Goal: Task Accomplishment & Management: Complete application form

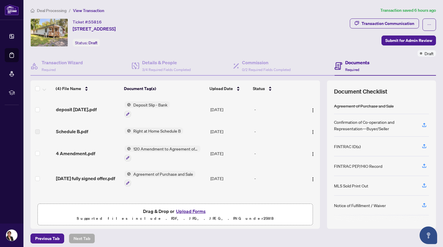
click at [191, 210] on button "Upload Forms" at bounding box center [190, 211] width 33 height 8
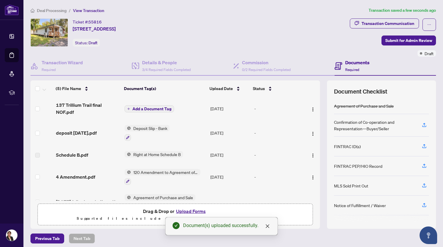
click at [154, 108] on span "Add a Document Tag" at bounding box center [152, 109] width 39 height 4
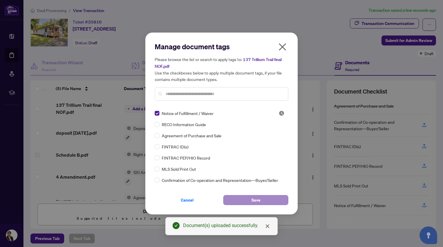
click at [264, 197] on button "Save" at bounding box center [255, 200] width 65 height 10
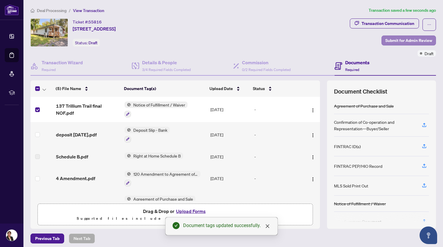
click at [392, 38] on span "Submit for Admin Review" at bounding box center [409, 40] width 47 height 9
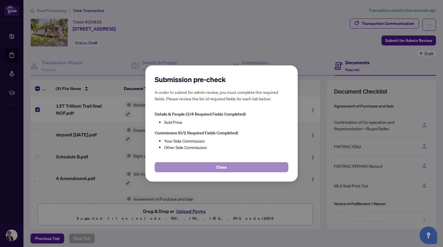
click at [222, 165] on span "Close" at bounding box center [221, 166] width 11 height 9
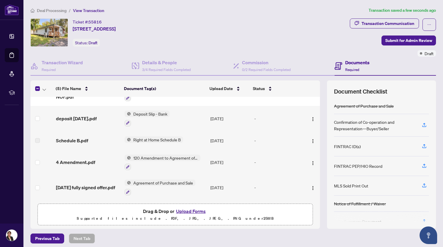
scroll to position [18, 0]
click at [163, 62] on h4 "Details & People" at bounding box center [166, 62] width 49 height 7
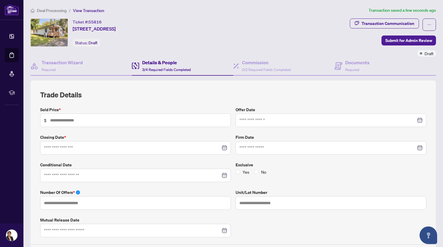
type input "*"
type input "**********"
click at [121, 120] on input "text" at bounding box center [138, 120] width 177 height 6
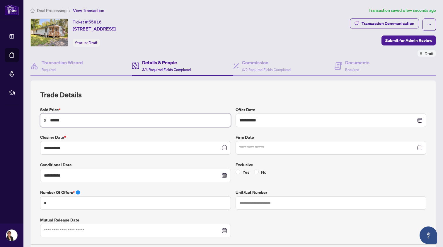
type input "*******"
click at [262, 148] on input at bounding box center [328, 148] width 177 height 6
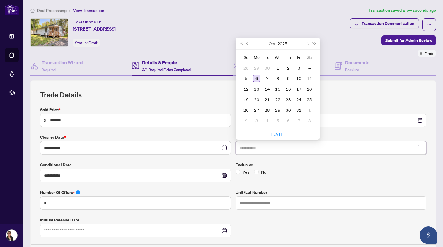
type input "**********"
click at [257, 76] on div "6" at bounding box center [256, 78] width 7 height 7
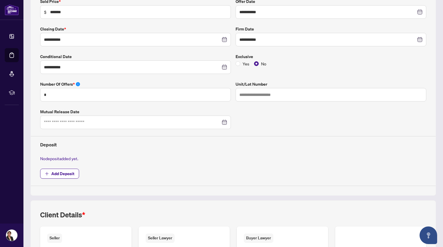
scroll to position [106, 0]
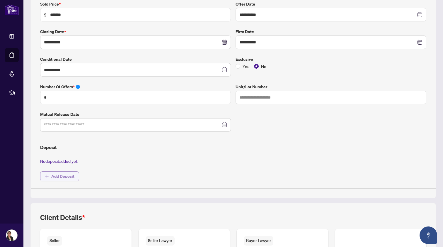
click at [63, 173] on span "Add Deposit" at bounding box center [62, 176] width 23 height 9
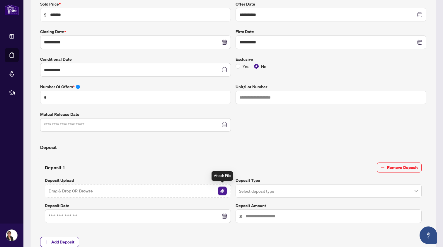
click at [222, 189] on img "button" at bounding box center [222, 190] width 9 height 9
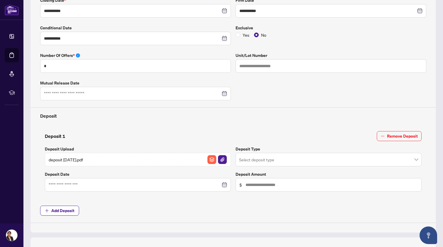
scroll to position [140, 0]
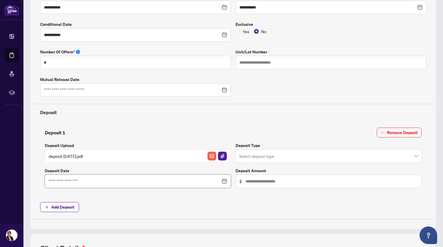
click at [160, 182] on input at bounding box center [135, 181] width 172 height 6
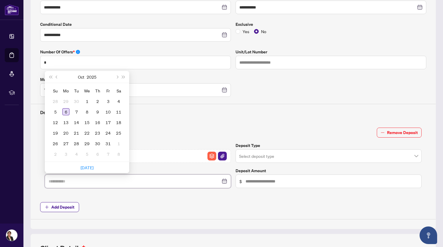
type input "**********"
click at [66, 109] on div "6" at bounding box center [65, 111] width 7 height 7
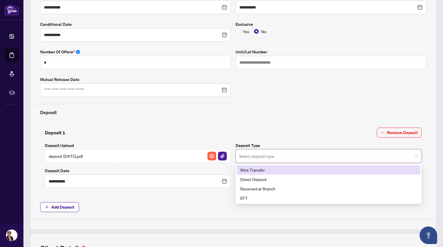
click at [271, 154] on input "search" at bounding box center [326, 156] width 174 height 13
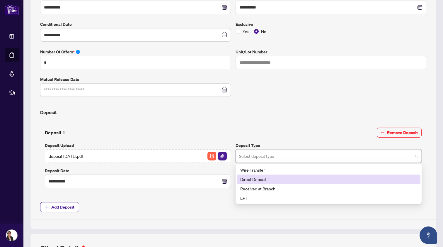
click at [256, 177] on div "Direct Deposit" at bounding box center [328, 179] width 177 height 6
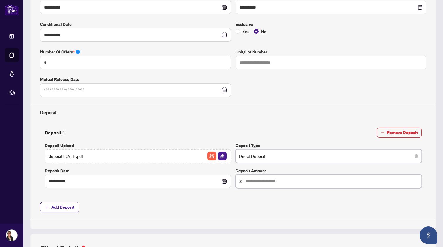
click at [256, 178] on input "text" at bounding box center [332, 181] width 172 height 6
type input "*****"
click at [248, 202] on span "Add Deposit" at bounding box center [233, 207] width 386 height 10
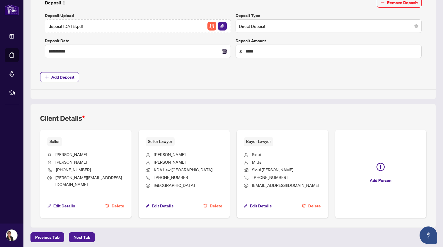
scroll to position [270, 0]
click at [82, 233] on span "Next Tab" at bounding box center [82, 237] width 17 height 9
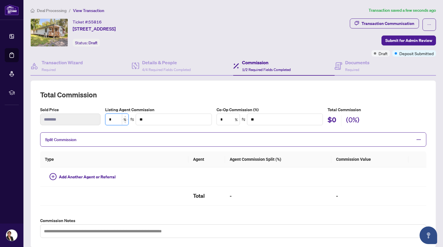
drag, startPoint x: 112, startPoint y: 119, endPoint x: 109, endPoint y: 119, distance: 2.9
click at [109, 119] on input "*" at bounding box center [117, 119] width 23 height 11
type input "*"
type input "******"
type input "*"
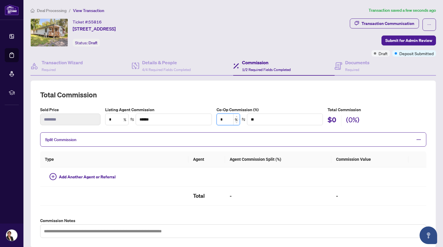
drag, startPoint x: 226, startPoint y: 119, endPoint x: 223, endPoint y: 119, distance: 3.5
click at [223, 119] on input "*" at bounding box center [228, 119] width 23 height 11
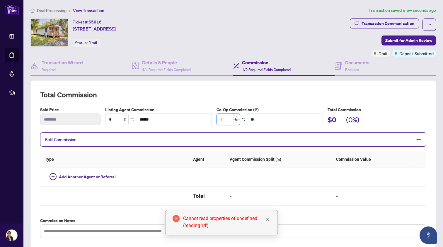
type input "*"
type input "******"
type input "*"
click at [298, 179] on td at bounding box center [278, 176] width 106 height 19
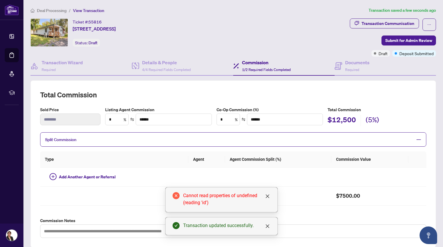
click at [410, 99] on h2 "Total Commission" at bounding box center [233, 94] width 386 height 9
click at [268, 196] on icon "close" at bounding box center [268, 196] width 4 height 4
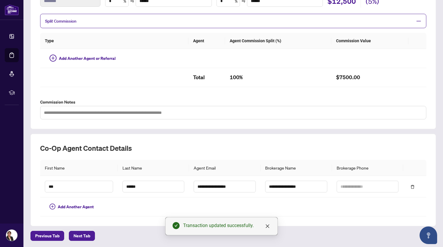
scroll to position [118, 0]
click at [268, 224] on icon "close" at bounding box center [267, 226] width 5 height 5
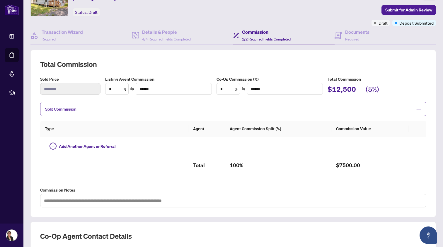
scroll to position [26, 0]
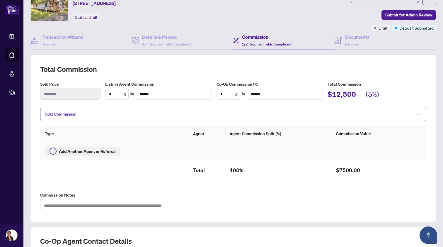
click at [68, 149] on span "Add Another Agent or Referral" at bounding box center [87, 151] width 57 height 6
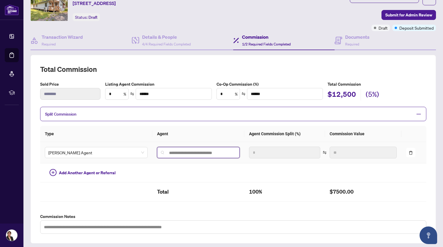
click at [169, 152] on input "search" at bounding box center [201, 152] width 70 height 5
click at [169, 151] on input "search" at bounding box center [201, 152] width 70 height 5
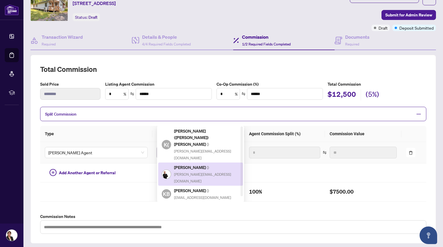
click at [181, 164] on h5 "[PERSON_NAME] ( )" at bounding box center [206, 167] width 65 height 7
type input "**********"
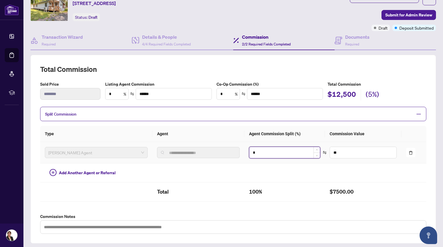
click at [253, 152] on input "*" at bounding box center [285, 152] width 71 height 11
drag, startPoint x: 253, startPoint y: 152, endPoint x: 246, endPoint y: 152, distance: 7.0
click at [250, 152] on input "*" at bounding box center [285, 152] width 71 height 11
type input "*"
type input "****"
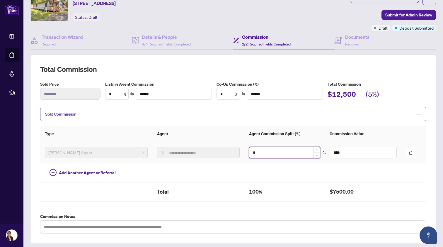
type input "**"
type input "******"
type input "**"
click at [367, 211] on div "**********" at bounding box center [233, 149] width 386 height 169
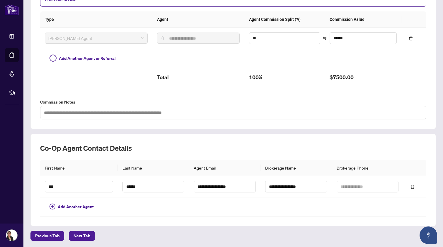
scroll to position [140, 0]
click at [84, 233] on span "Next Tab" at bounding box center [82, 235] width 17 height 9
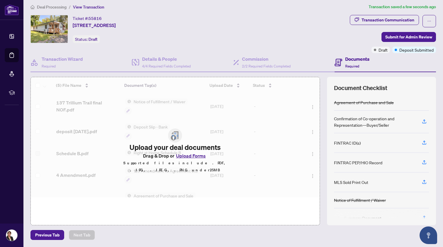
scroll to position [3, 0]
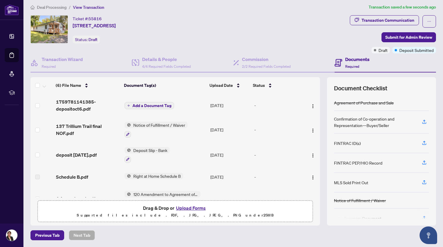
click at [148, 105] on span "Add a Document Tag" at bounding box center [152, 106] width 39 height 4
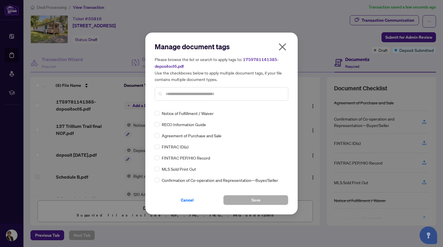
scroll to position [0, 0]
click at [170, 93] on input "text" at bounding box center [225, 94] width 118 height 6
click at [184, 200] on span "Cancel" at bounding box center [187, 199] width 13 height 9
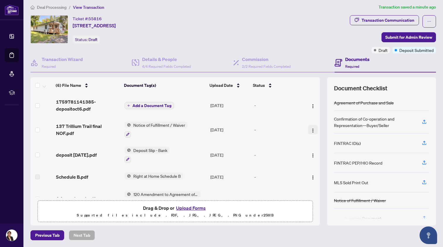
click at [311, 128] on img "button" at bounding box center [313, 130] width 5 height 5
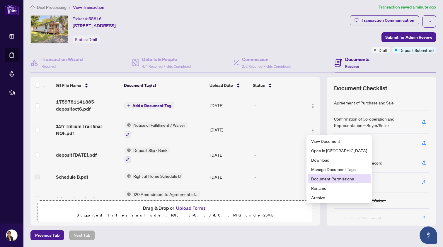
click at [314, 177] on span "Document Permissions" at bounding box center [339, 178] width 56 height 6
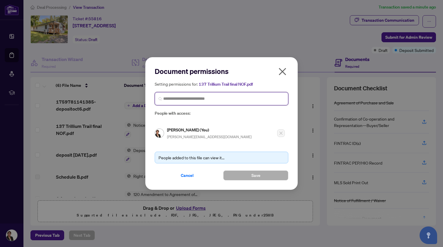
click at [211, 98] on input "search" at bounding box center [223, 99] width 121 height 6
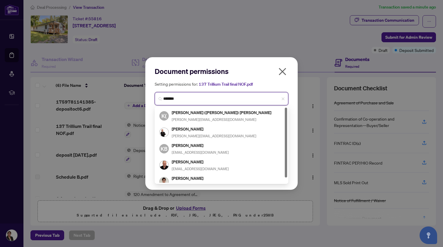
type input "*******"
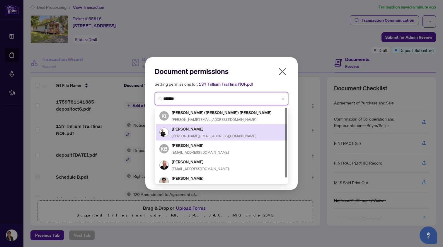
drag, startPoint x: 211, startPoint y: 98, endPoint x: 196, endPoint y: 130, distance: 36.2
click at [196, 130] on h5 "[PERSON_NAME]" at bounding box center [214, 129] width 85 height 7
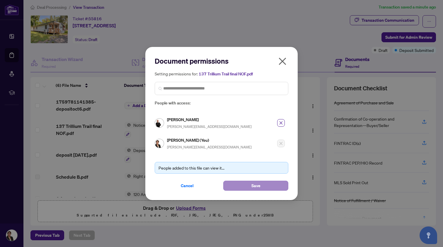
click at [254, 184] on span "Save" at bounding box center [256, 185] width 9 height 9
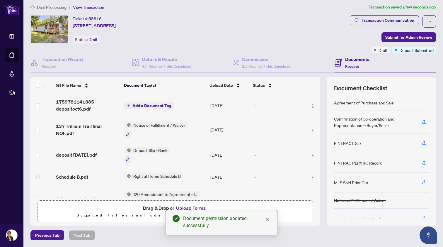
click at [141, 104] on span "Add a Document Tag" at bounding box center [152, 106] width 39 height 4
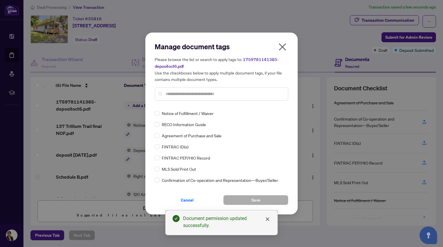
click at [199, 94] on input "text" at bounding box center [225, 94] width 118 height 6
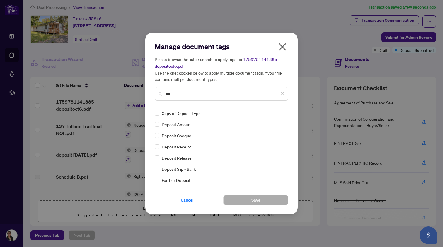
type input "***"
click at [158, 168] on span at bounding box center [157, 169] width 5 height 5
click at [245, 199] on button "Save" at bounding box center [255, 200] width 65 height 10
